Goal: Information Seeking & Learning: Learn about a topic

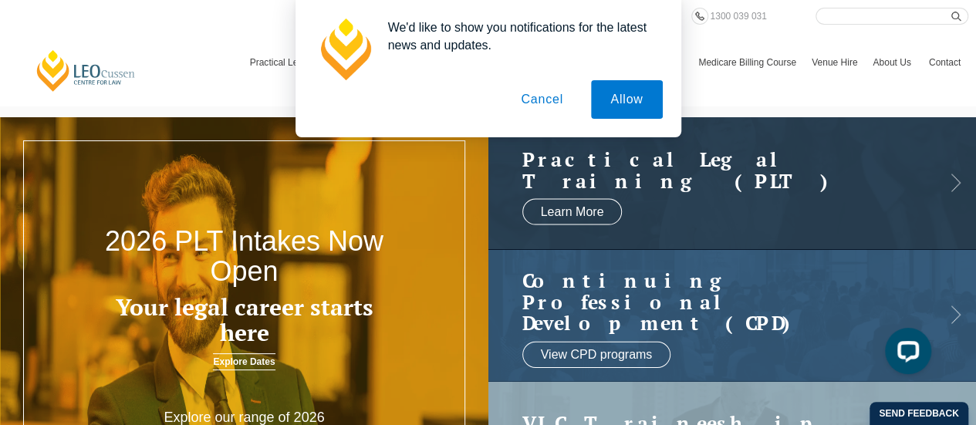
click at [551, 103] on button "Cancel" at bounding box center [541, 99] width 81 height 39
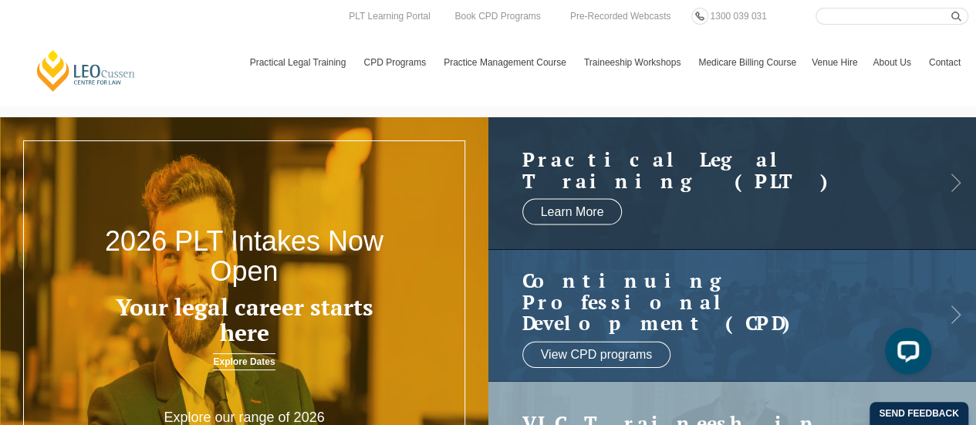
click at [838, 14] on input "Search here" at bounding box center [891, 16] width 153 height 17
type input "placements"
click at [951, 8] on button "submit" at bounding box center [959, 16] width 17 height 17
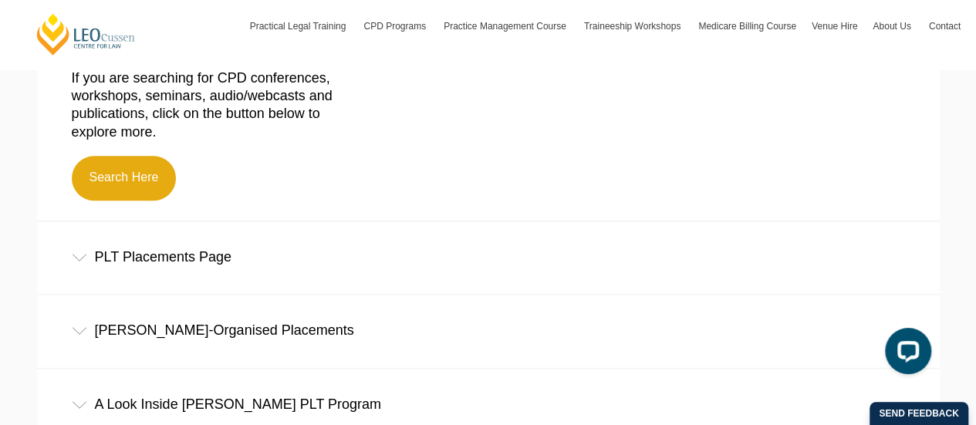
scroll to position [463, 0]
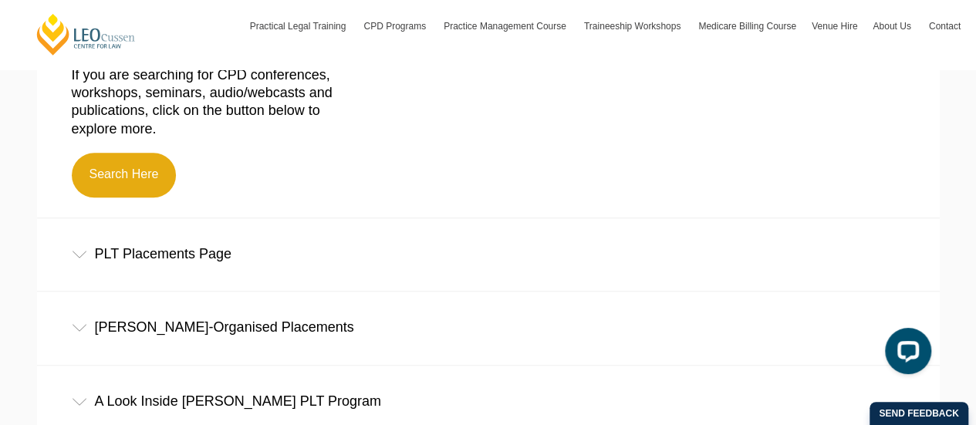
click at [80, 258] on icon at bounding box center [79, 255] width 15 height 8
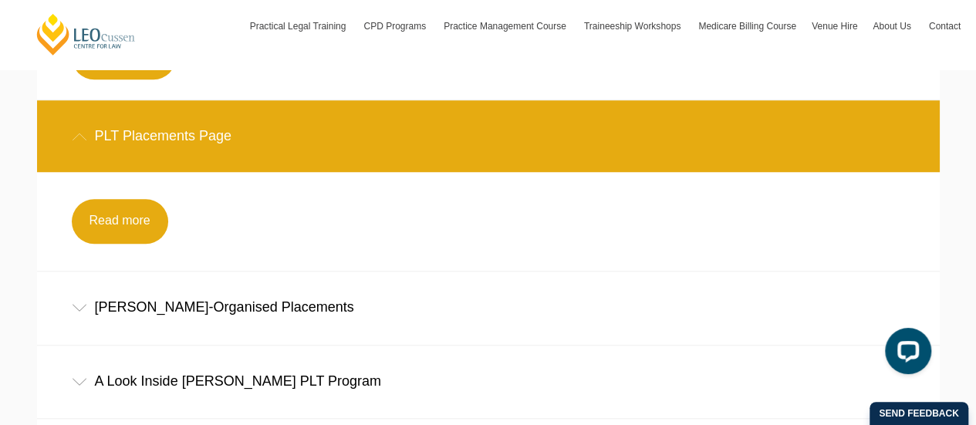
scroll to position [617, 0]
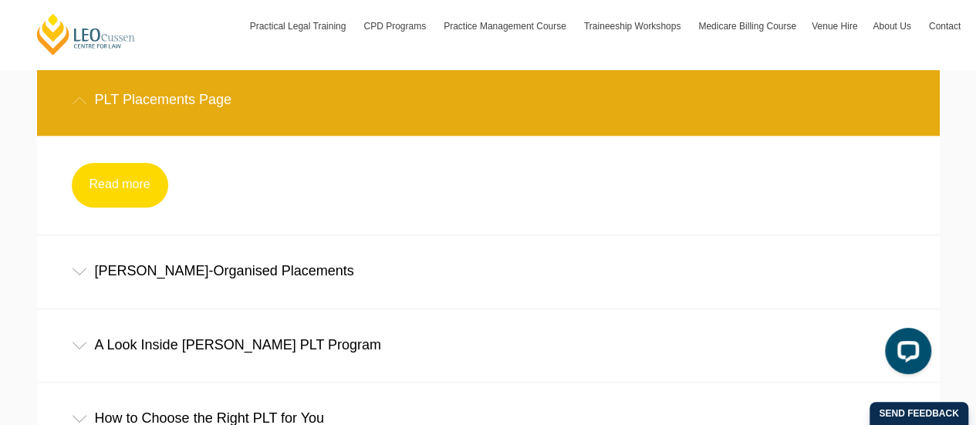
click at [115, 194] on link "Read more" at bounding box center [120, 185] width 96 height 45
